Goal: Use online tool/utility: Utilize a website feature to perform a specific function

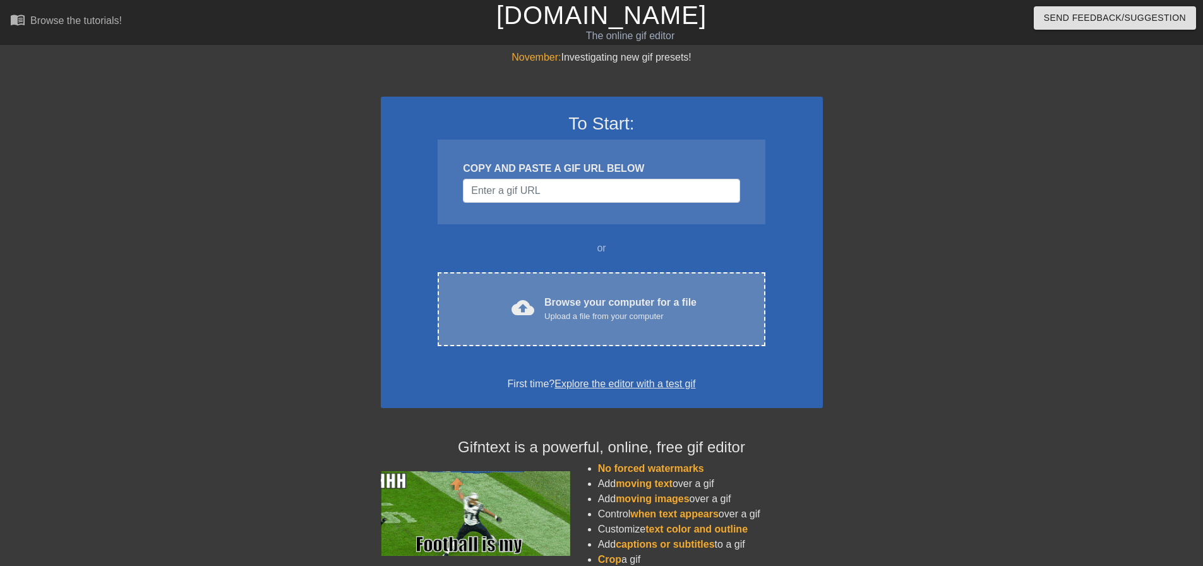
click at [592, 316] on div "Upload a file from your computer" at bounding box center [620, 316] width 152 height 13
click at [578, 315] on div "Upload a file from your computer" at bounding box center [620, 316] width 152 height 13
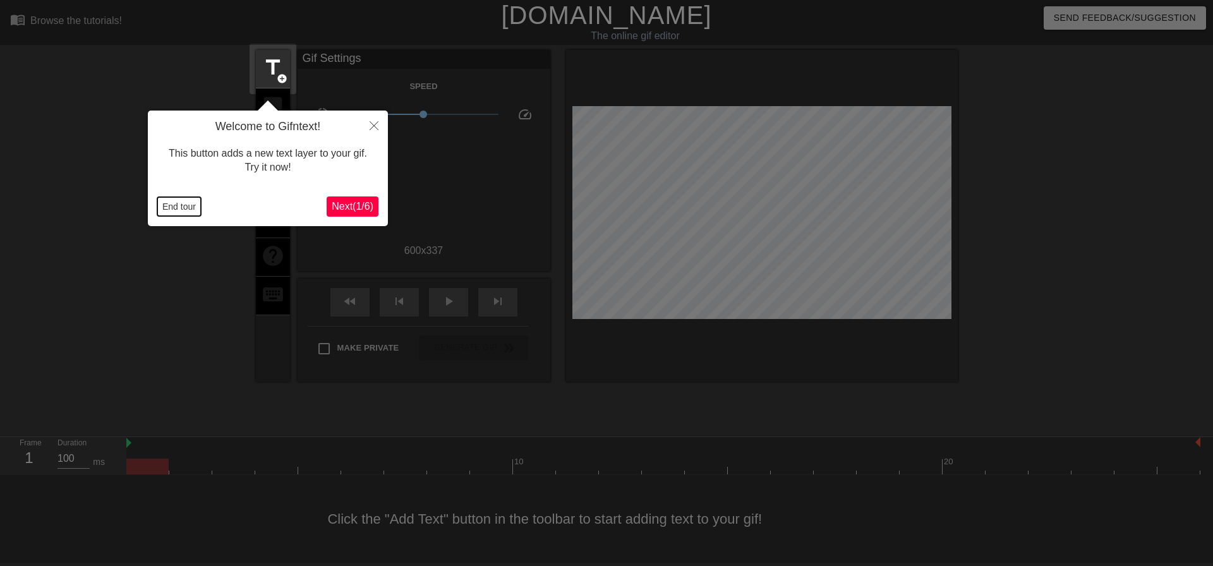
click at [185, 208] on button "End tour" at bounding box center [179, 206] width 44 height 19
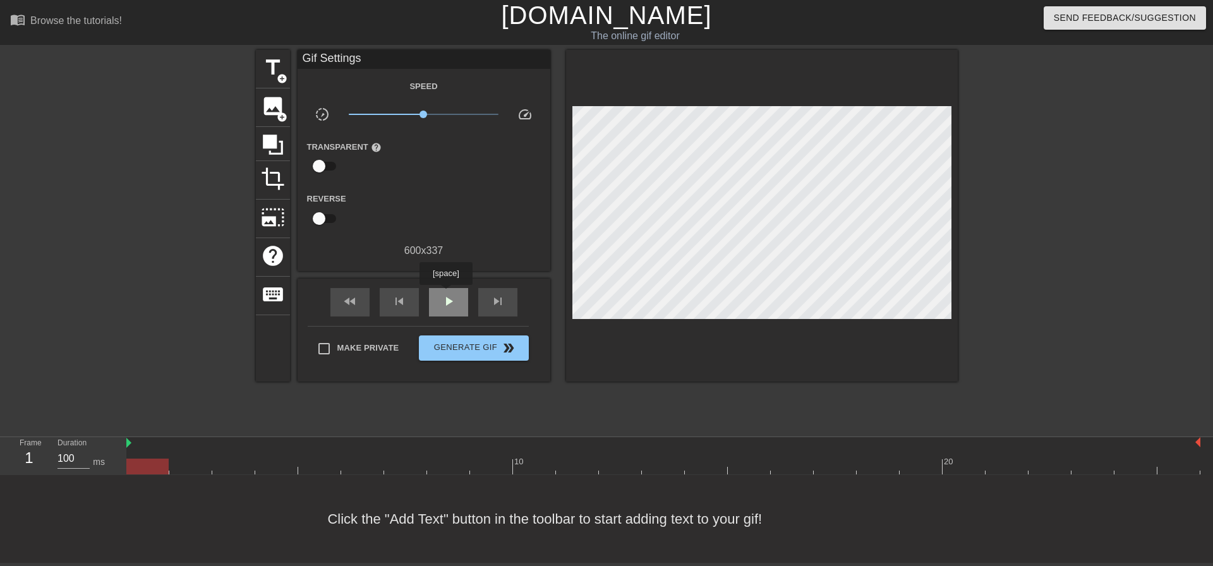
click at [445, 294] on span "play_arrow" at bounding box center [448, 301] width 15 height 15
click at [446, 300] on span "pause" at bounding box center [448, 301] width 15 height 15
click at [279, 109] on span "image" at bounding box center [273, 106] width 24 height 24
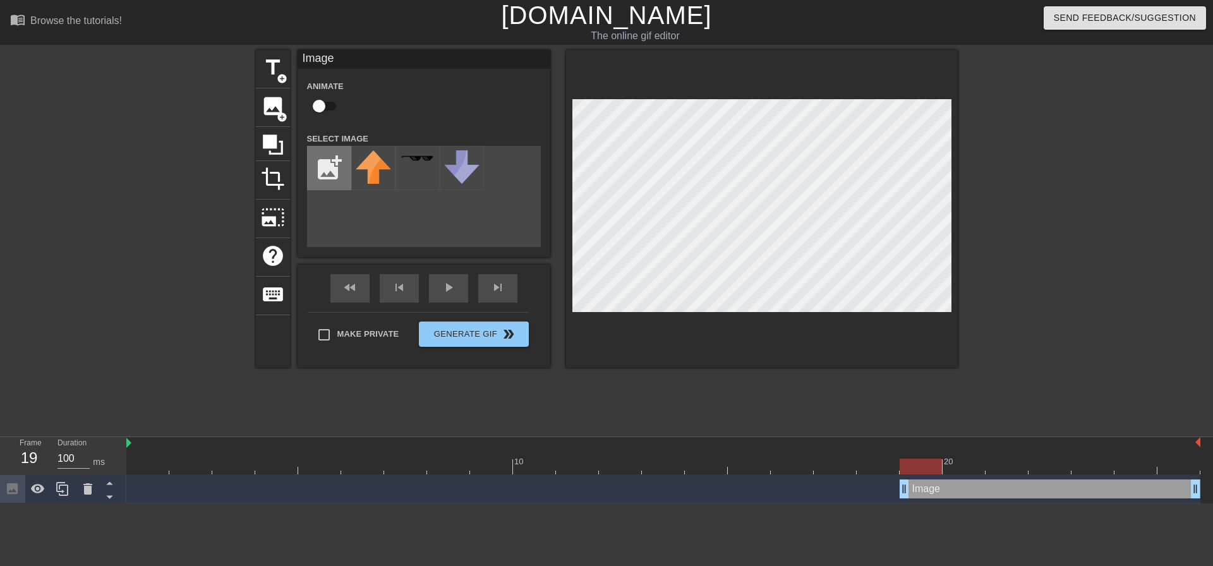
click at [317, 170] on input "file" at bounding box center [329, 168] width 43 height 43
type input "C:\fakepath\2018-ubisoft-entertainment-ubisoft-logo-2017-11562931712evzsxyzukh.…"
click at [371, 174] on img at bounding box center [373, 168] width 35 height 36
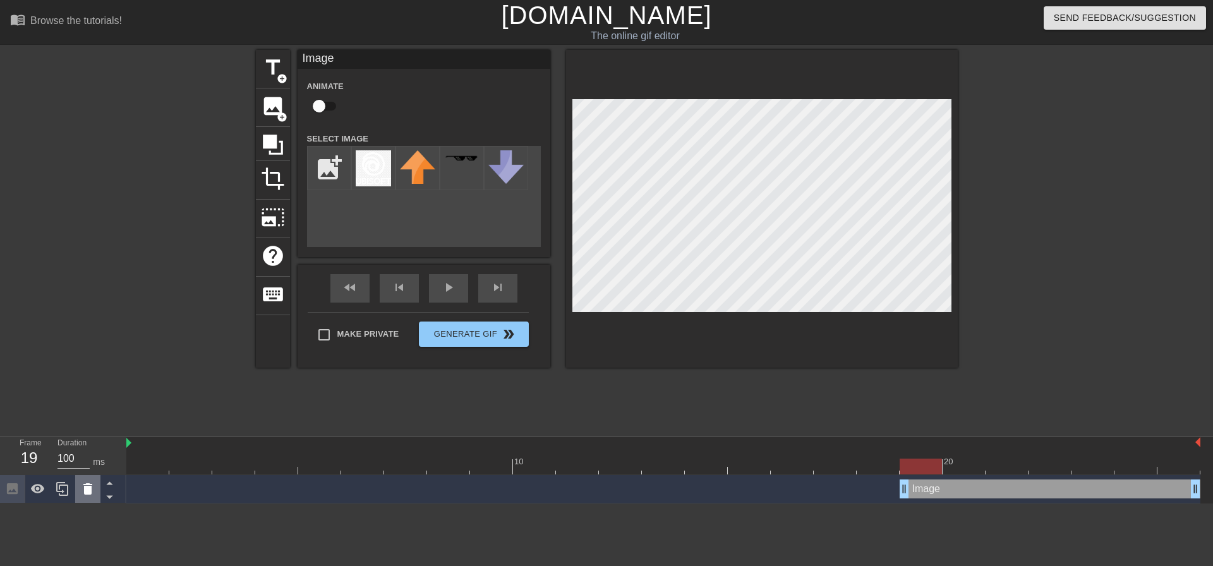
click at [87, 491] on icon at bounding box center [87, 488] width 9 height 11
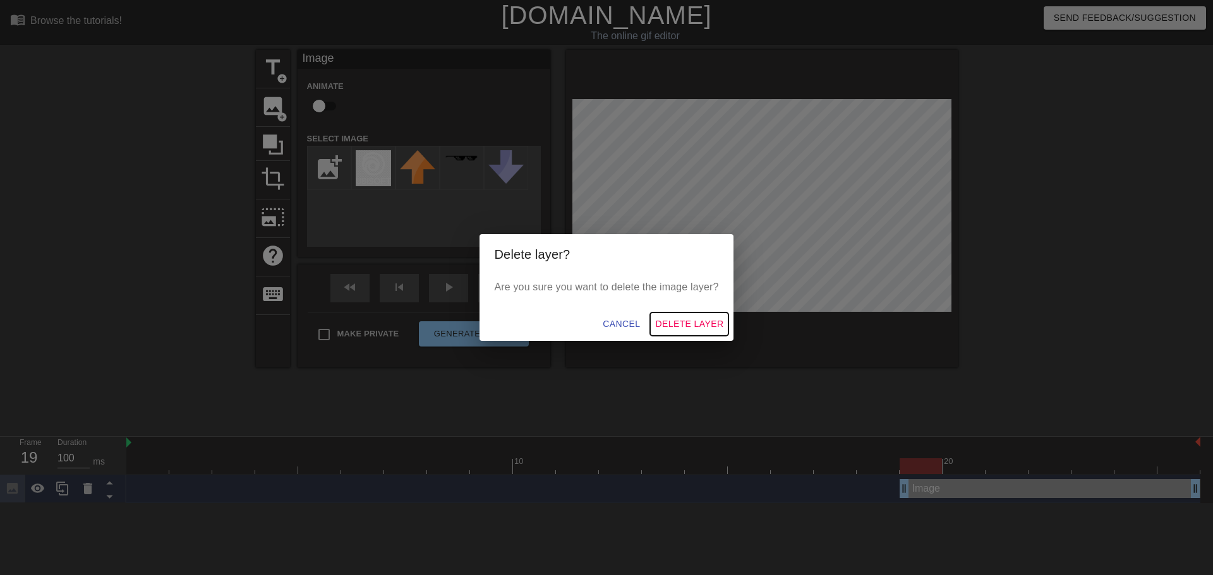
click at [667, 323] on span "Delete Layer" at bounding box center [689, 324] width 68 height 16
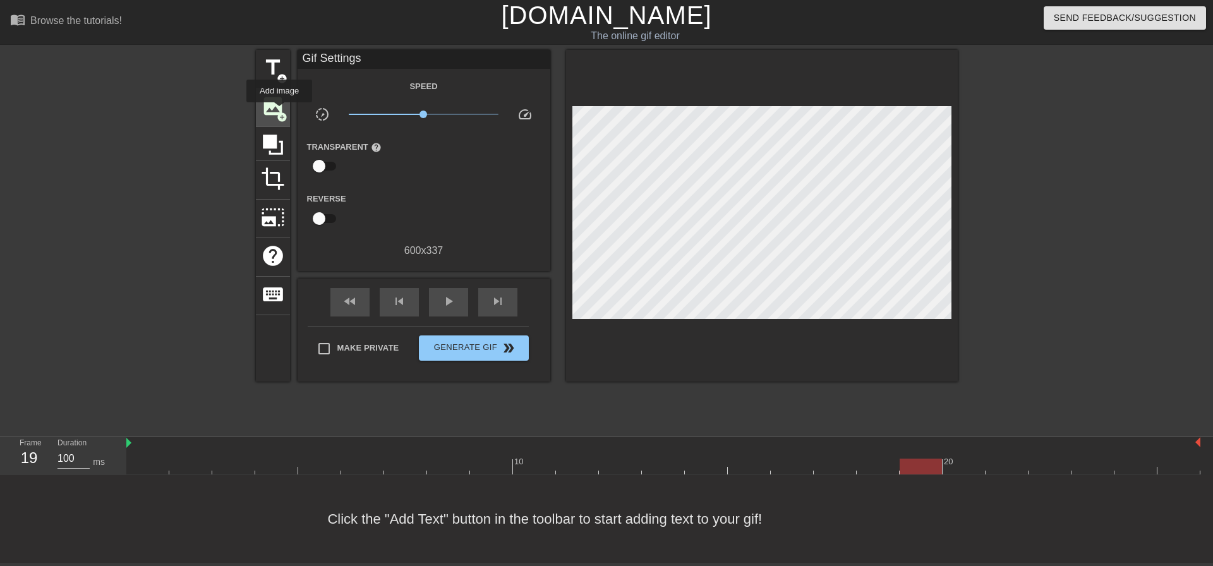
click at [279, 112] on span "add_circle" at bounding box center [282, 117] width 11 height 11
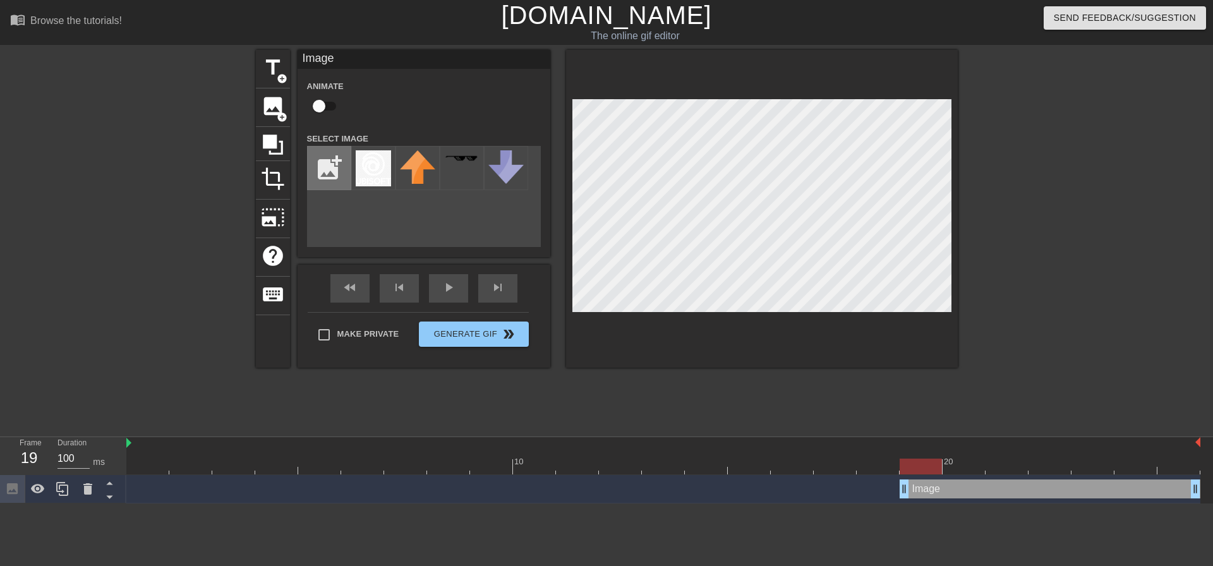
click at [332, 171] on input "file" at bounding box center [329, 168] width 43 height 43
type input "C:\fakepath\ubisoft stacked logo_white.png"
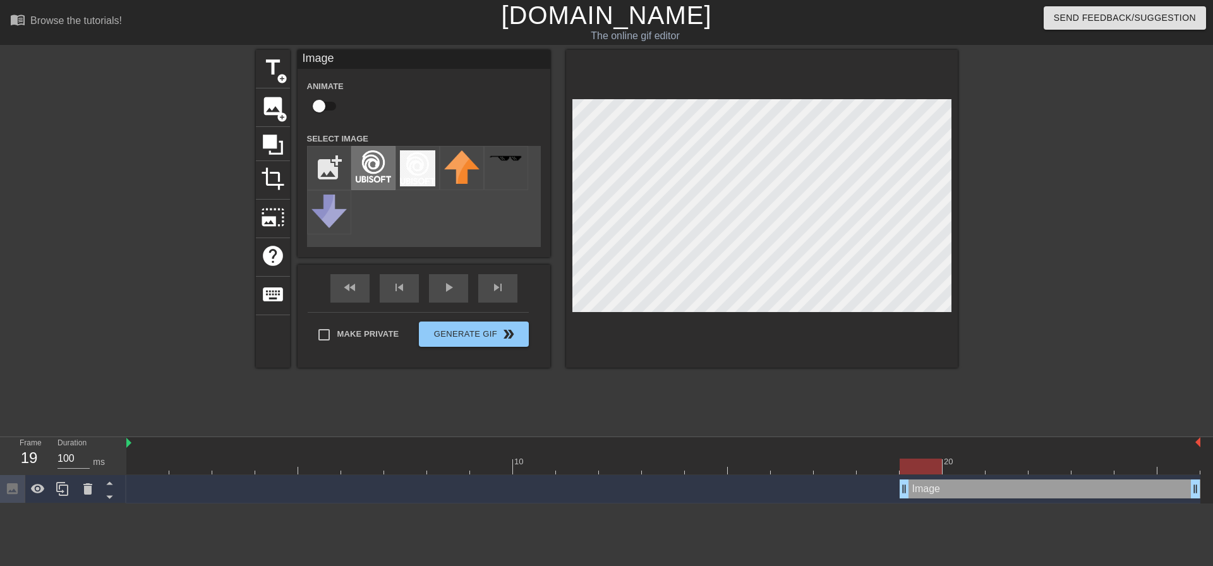
click at [364, 165] on img at bounding box center [373, 166] width 35 height 32
drag, startPoint x: 916, startPoint y: 470, endPoint x: 78, endPoint y: 460, distance: 837.6
click at [78, 460] on div "Frame 1 Duration 100 ms 10 20 Image drag_handle drag_handle" at bounding box center [606, 470] width 1213 height 66
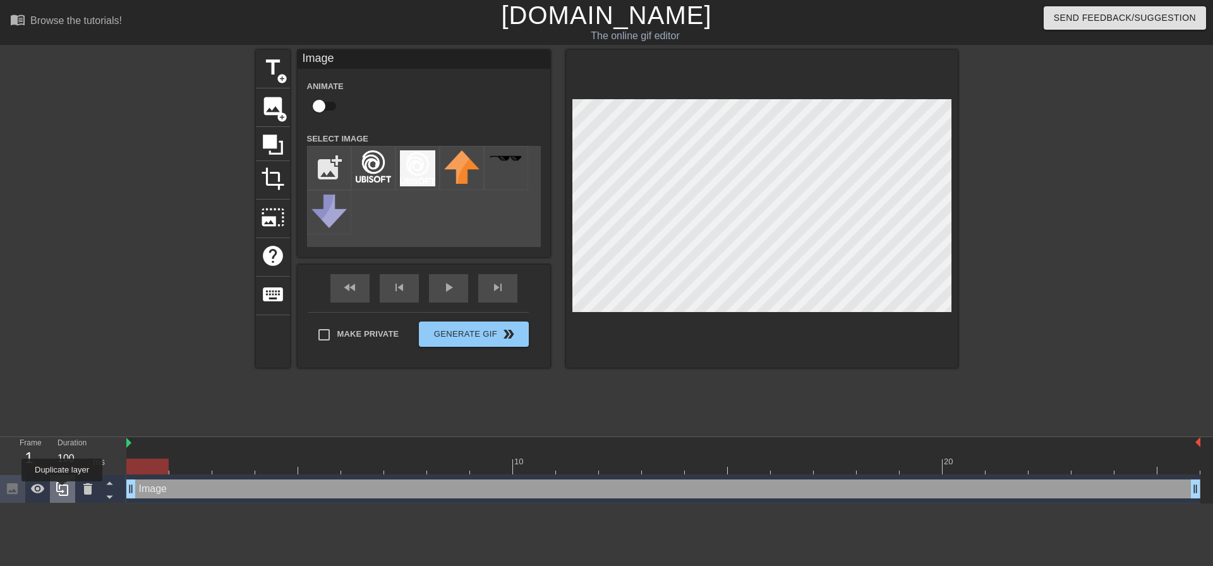
drag, startPoint x: 901, startPoint y: 491, endPoint x: 62, endPoint y: 490, distance: 839.5
click at [62, 490] on div "Frame 1 Duration 100 ms 10 20 Image drag_handle drag_handle" at bounding box center [606, 470] width 1213 height 66
drag, startPoint x: 151, startPoint y: 463, endPoint x: 109, endPoint y: 470, distance: 42.3
click at [109, 470] on div "Frame 1 Duration 100 ms 10 20 Image drag_handle drag_handle" at bounding box center [606, 470] width 1213 height 66
click at [275, 492] on div "Image drag_handle drag_handle" at bounding box center [663, 488] width 1074 height 19
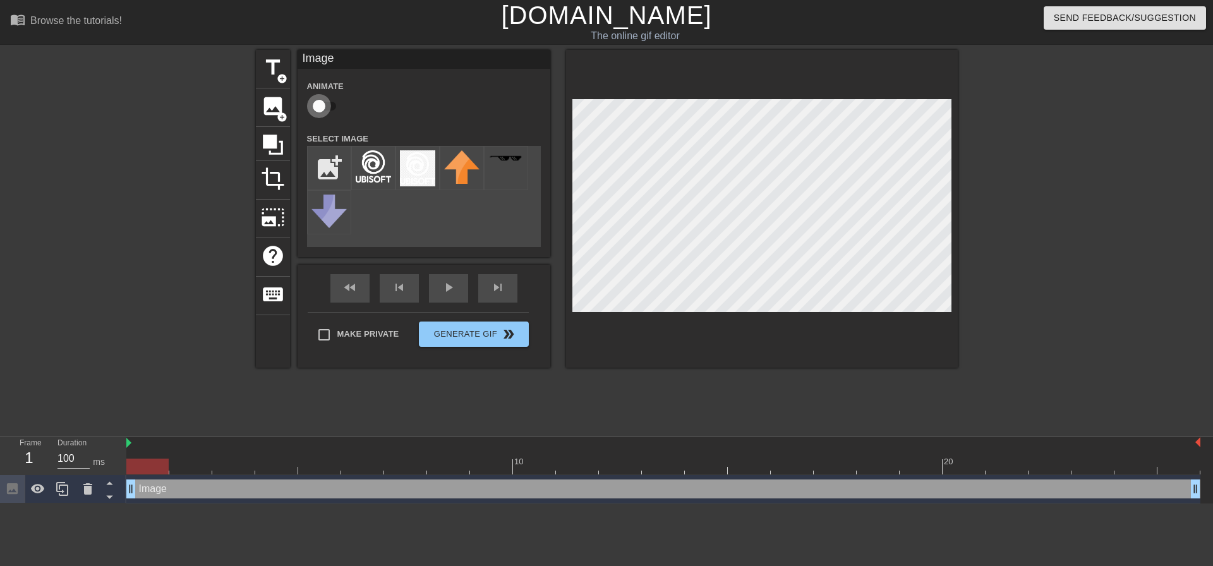
click at [319, 100] on input "checkbox" at bounding box center [319, 106] width 72 height 24
checkbox input "true"
click at [148, 489] on span "lens" at bounding box center [151, 489] width 6 height 6
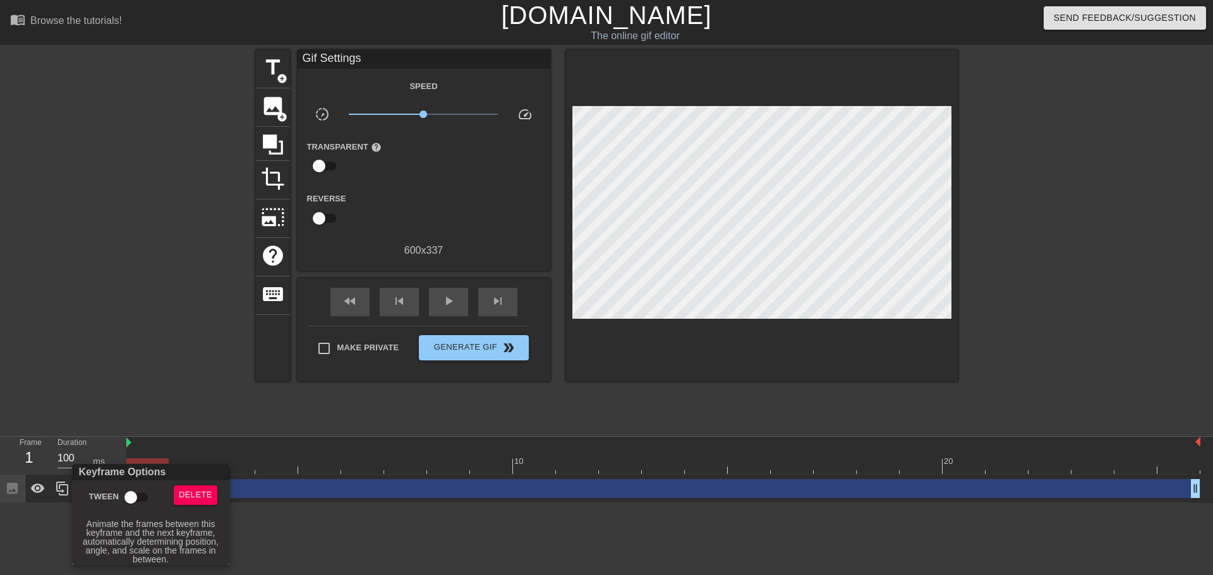
click at [139, 496] on input "Tween" at bounding box center [131, 498] width 72 height 24
checkbox input "true"
click at [407, 543] on div at bounding box center [606, 287] width 1213 height 575
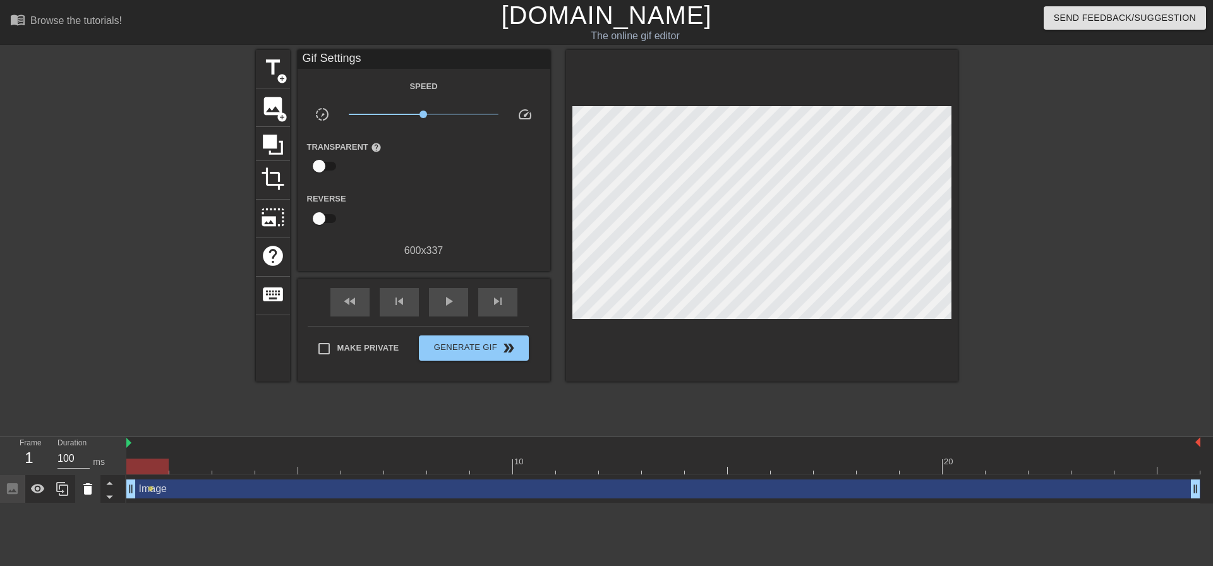
drag, startPoint x: 149, startPoint y: 467, endPoint x: 87, endPoint y: 476, distance: 63.2
click at [87, 476] on div "Frame 1 Duration 100 ms 10 20 Image drag_handle drag_handle lens" at bounding box center [606, 470] width 1213 height 66
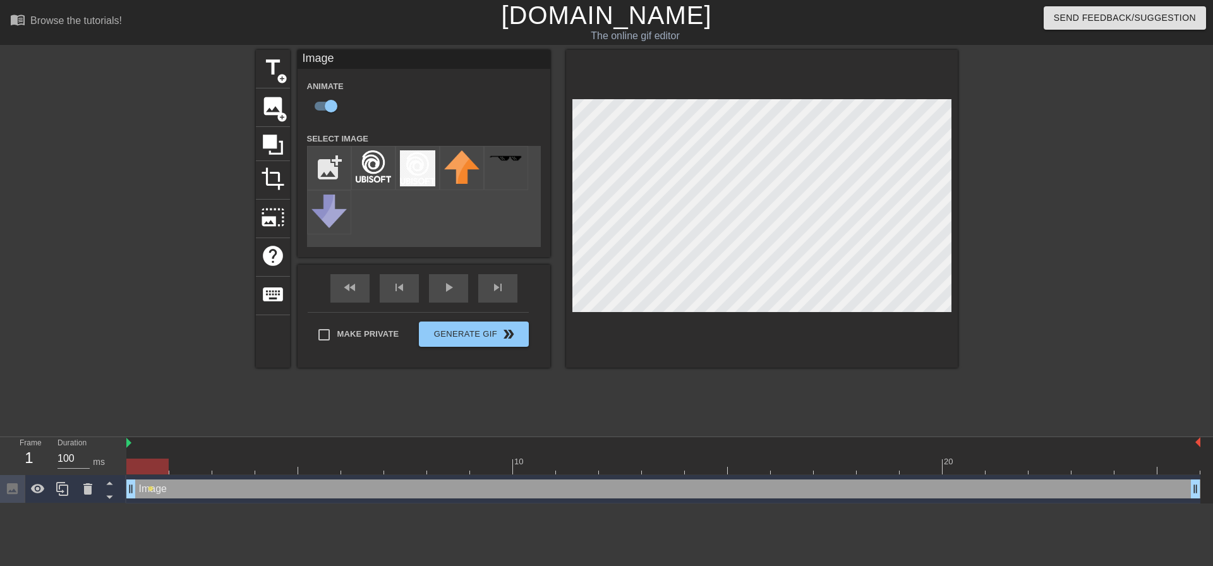
click at [145, 468] on div at bounding box center [147, 467] width 42 height 16
drag, startPoint x: 149, startPoint y: 464, endPoint x: 253, endPoint y: 473, distance: 104.0
click at [253, 473] on div at bounding box center [233, 467] width 42 height 16
drag, startPoint x: 240, startPoint y: 467, endPoint x: 380, endPoint y: 476, distance: 139.9
click at [380, 476] on div "10 20 Image drag_handle drag_handle lens lens" at bounding box center [669, 470] width 1086 height 66
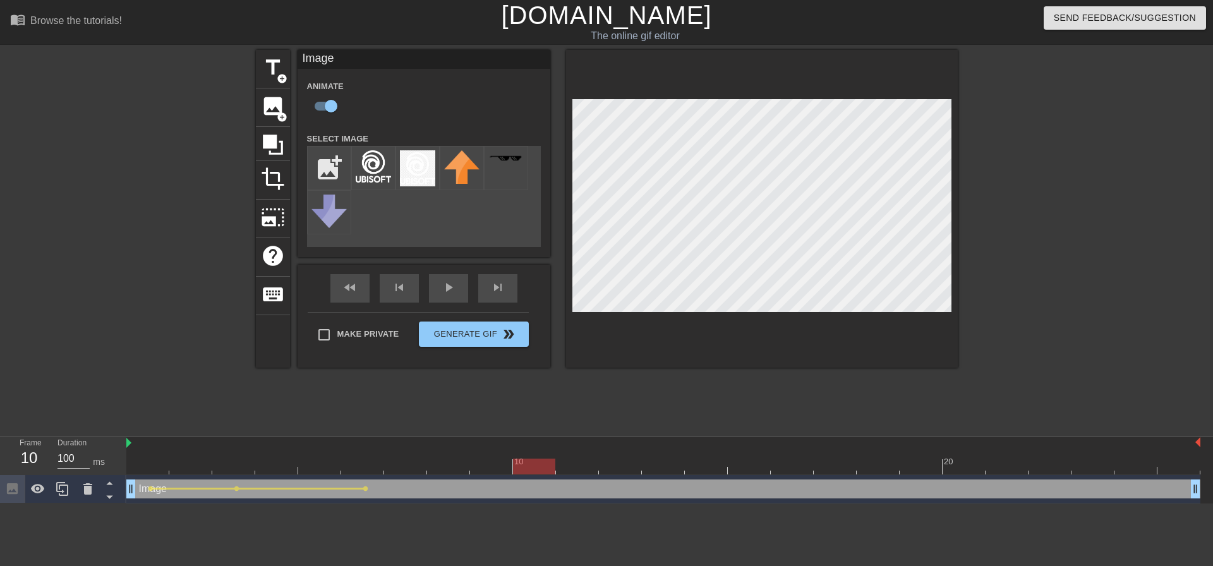
drag, startPoint x: 361, startPoint y: 464, endPoint x: 554, endPoint y: 467, distance: 192.7
click at [554, 467] on div at bounding box center [534, 467] width 42 height 16
drag, startPoint x: 533, startPoint y: 462, endPoint x: 781, endPoint y: 475, distance: 248.6
click at [781, 475] on div "10 20 Image drag_handle drag_handle lens lens lens lens" at bounding box center [669, 470] width 1086 height 66
drag, startPoint x: 786, startPoint y: 462, endPoint x: 706, endPoint y: 421, distance: 89.6
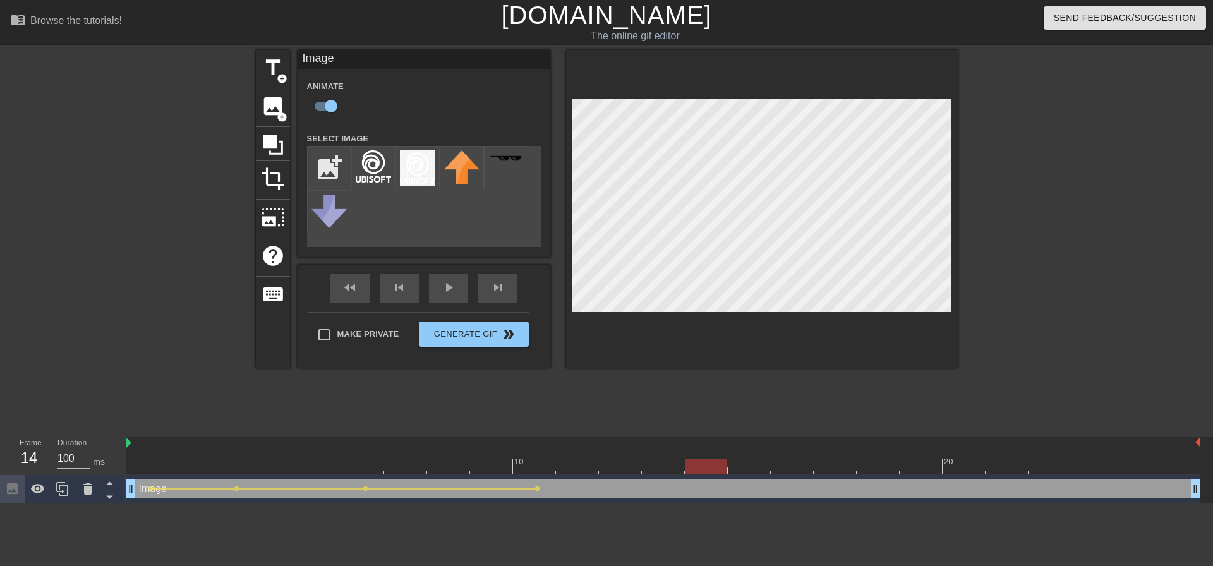
click at [712, 463] on div at bounding box center [706, 467] width 42 height 16
drag, startPoint x: 704, startPoint y: 466, endPoint x: 918, endPoint y: 466, distance: 214.1
click at [918, 466] on div at bounding box center [920, 467] width 42 height 16
drag, startPoint x: 923, startPoint y: 465, endPoint x: 1040, endPoint y: 469, distance: 117.6
click at [1040, 469] on div at bounding box center [1049, 467] width 42 height 16
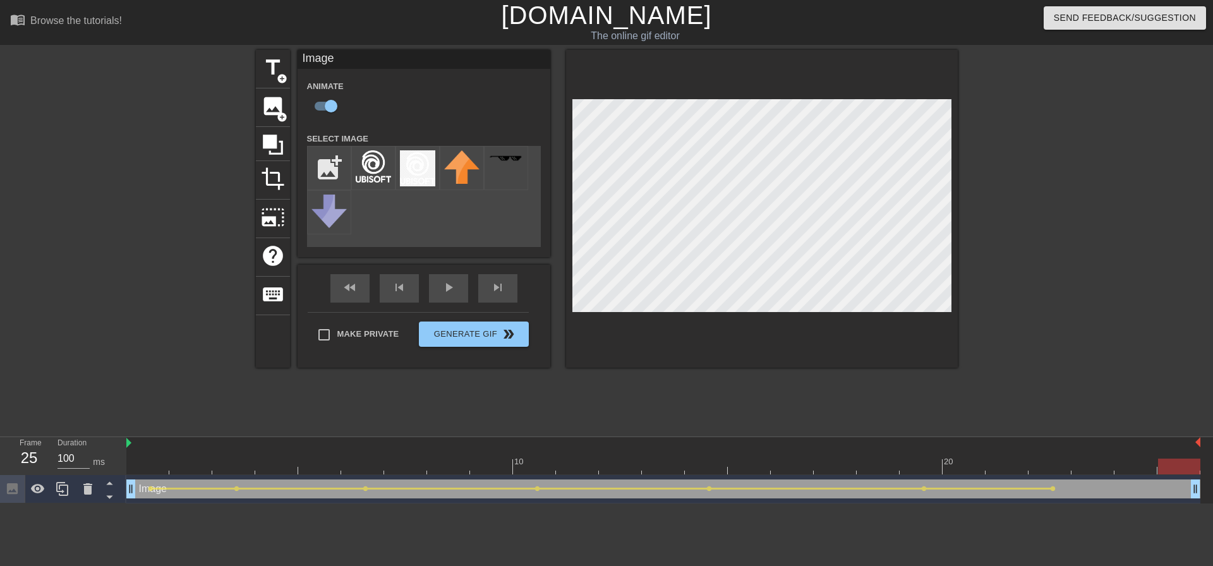
drag, startPoint x: 1048, startPoint y: 467, endPoint x: 1206, endPoint y: 473, distance: 158.6
click at [1203, 476] on div "10 20 Image drag_handle drag_handle lens lens lens lens lens lens lens" at bounding box center [669, 470] width 1086 height 66
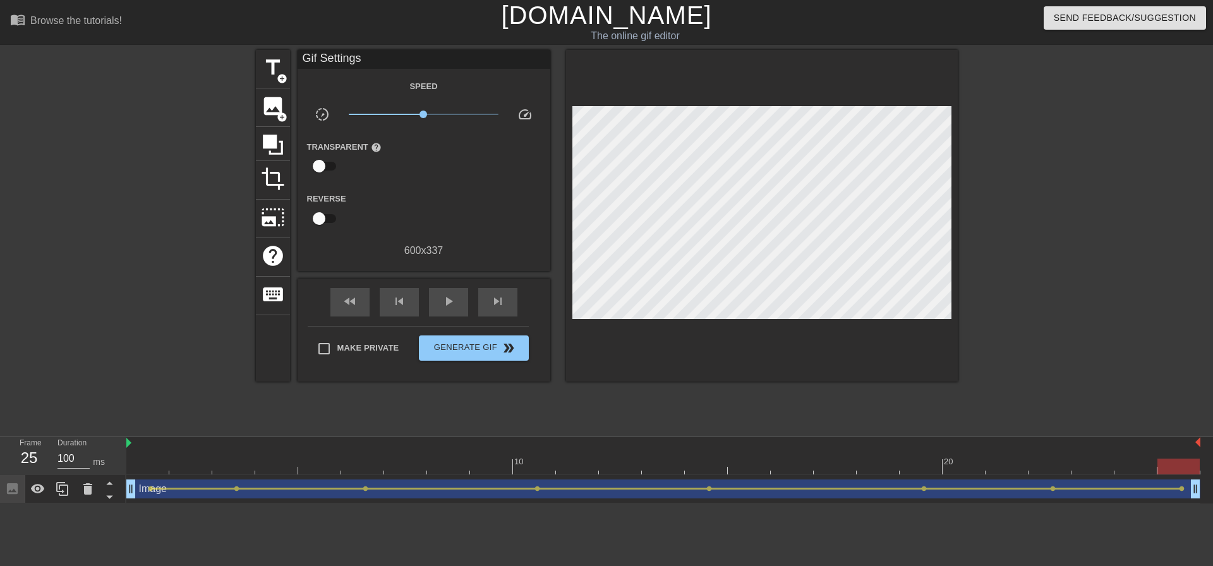
click at [124, 394] on div at bounding box center [145, 239] width 189 height 379
click at [442, 305] on span "play_arrow" at bounding box center [448, 301] width 15 height 15
click at [442, 304] on span "pause" at bounding box center [448, 301] width 15 height 15
click at [442, 354] on button "Generate Gif double_arrow" at bounding box center [473, 347] width 109 height 25
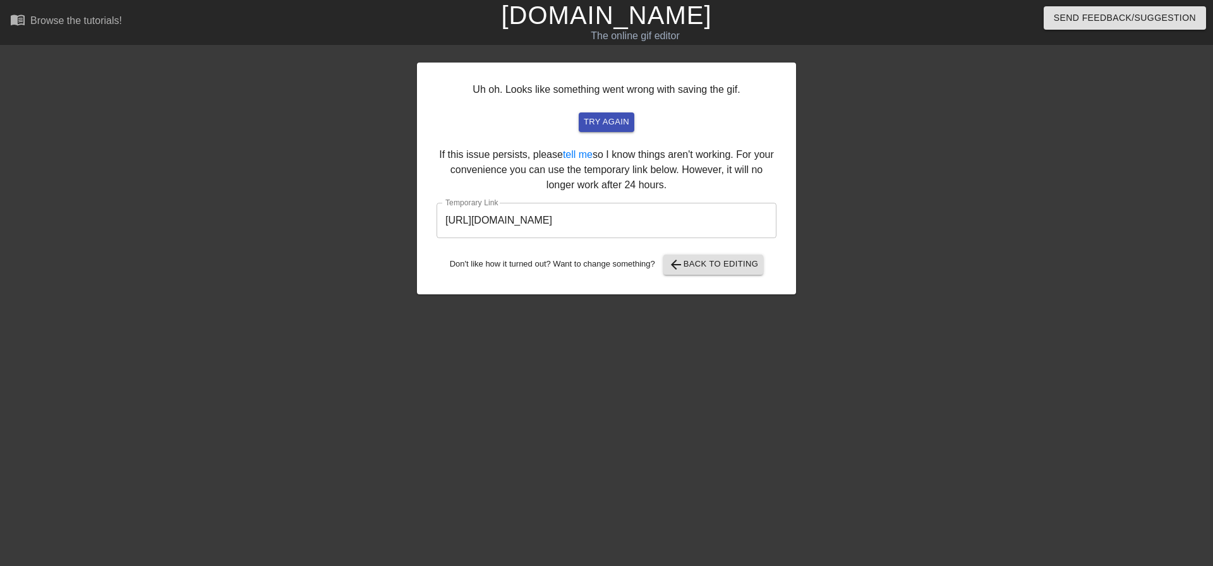
click at [537, 221] on input "[URL][DOMAIN_NAME]" at bounding box center [606, 220] width 340 height 35
click at [712, 274] on button "arrow_back Back to Editing" at bounding box center [713, 265] width 100 height 20
